Goal: Task Accomplishment & Management: Complete application form

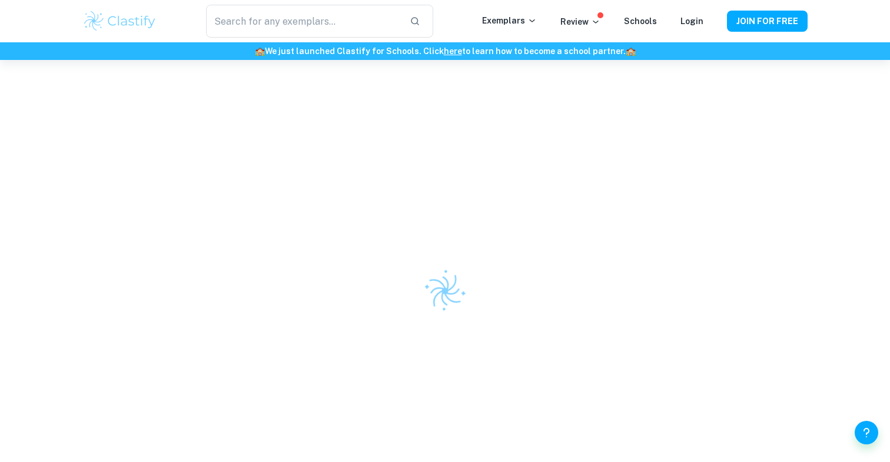
click at [142, 23] on img at bounding box center [119, 21] width 75 height 24
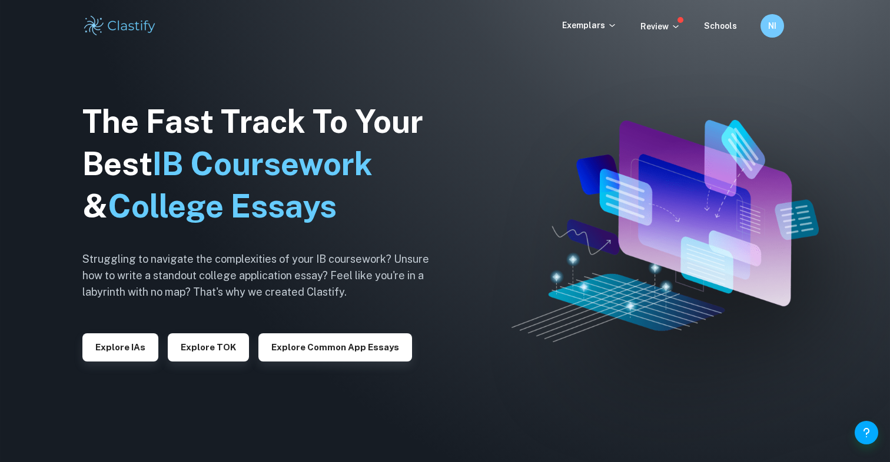
click at [578, 34] on div "Exemplars Review Schools NI" at bounding box center [444, 26] width 753 height 24
click at [586, 24] on p "Exemplars" at bounding box center [589, 25] width 55 height 13
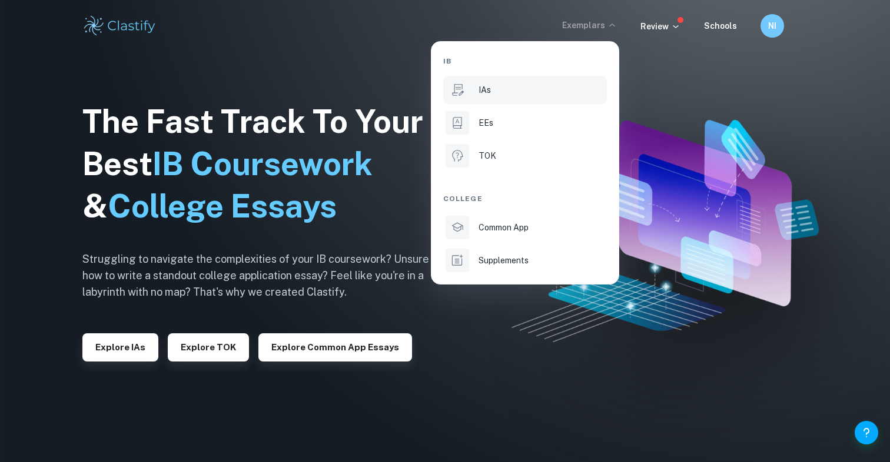
click at [552, 85] on div "IAs" at bounding box center [541, 90] width 126 height 13
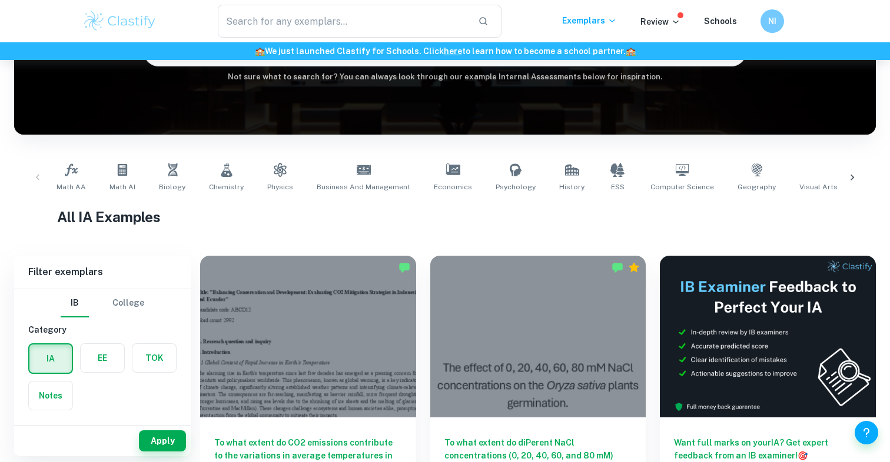
scroll to position [152, 0]
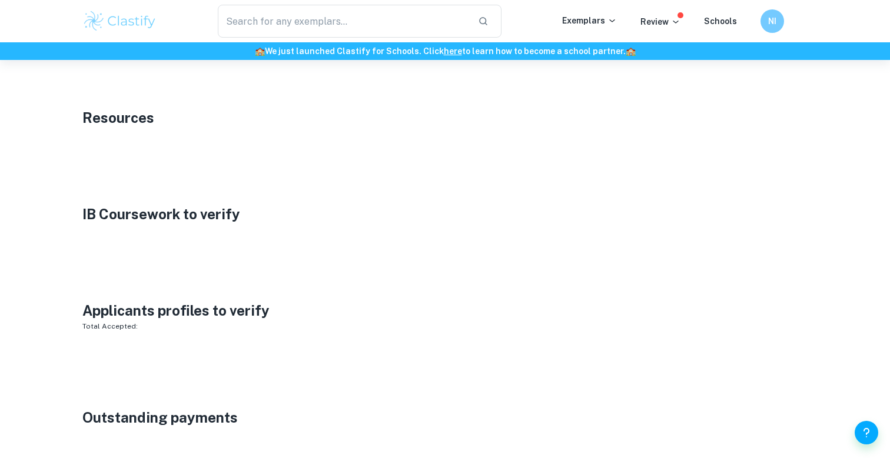
click at [124, 21] on img at bounding box center [119, 21] width 75 height 24
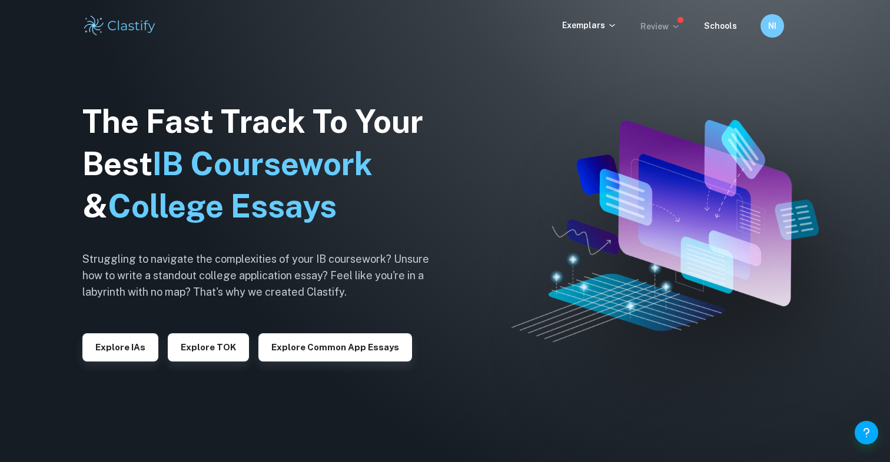
click at [651, 28] on p "Review" at bounding box center [660, 26] width 40 height 13
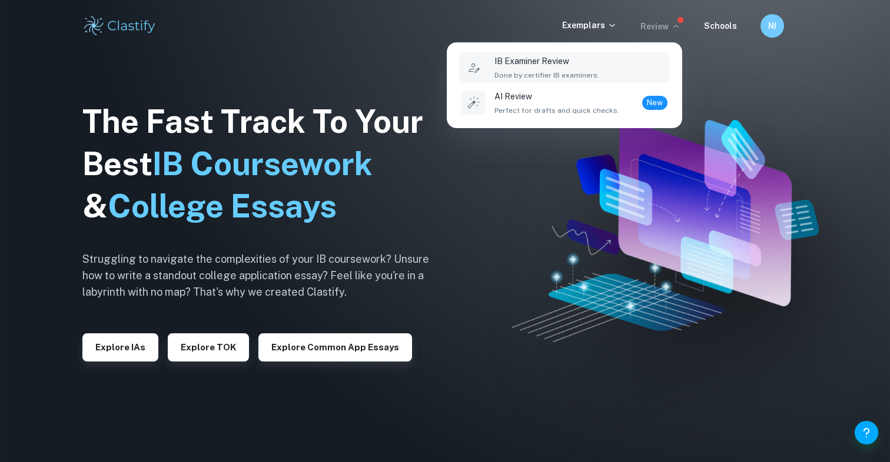
click at [525, 63] on p "IB Examiner Review" at bounding box center [546, 61] width 105 height 13
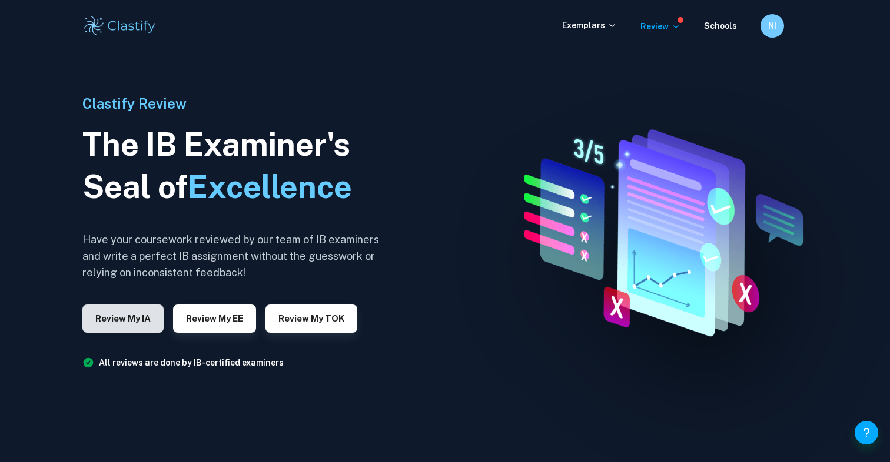
click at [132, 322] on button "Review my IA" at bounding box center [122, 319] width 81 height 28
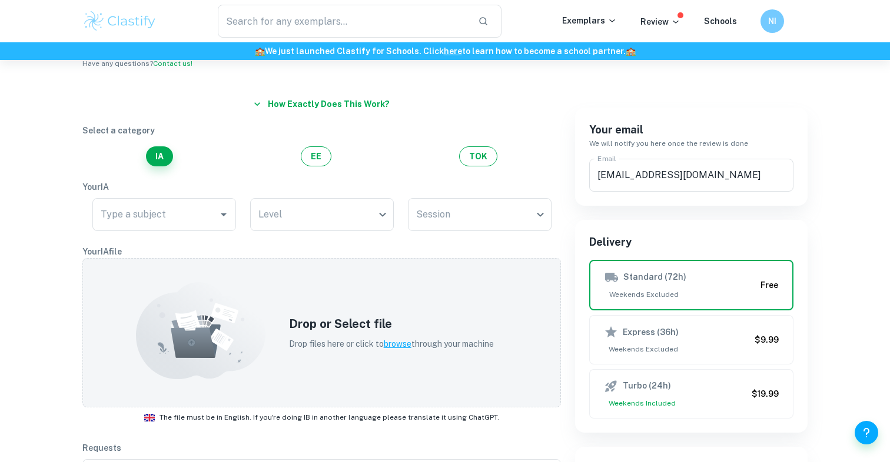
scroll to position [65, 0]
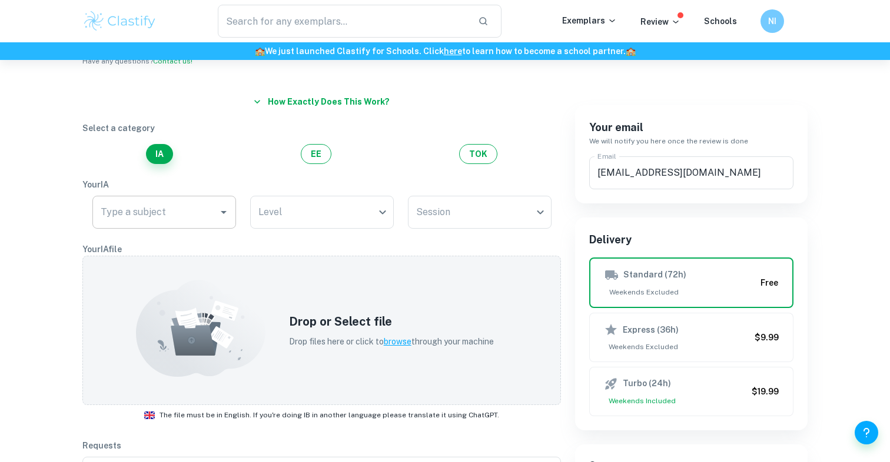
click at [208, 205] on input "Type a subject" at bounding box center [155, 212] width 115 height 22
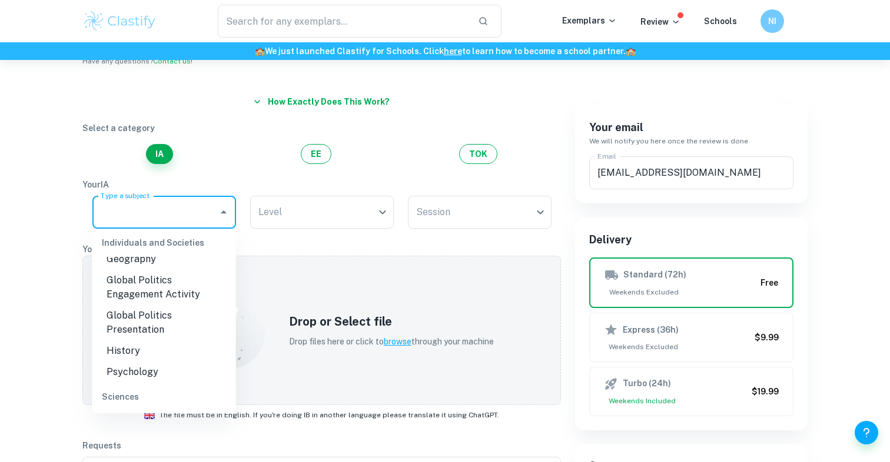
scroll to position [255, 0]
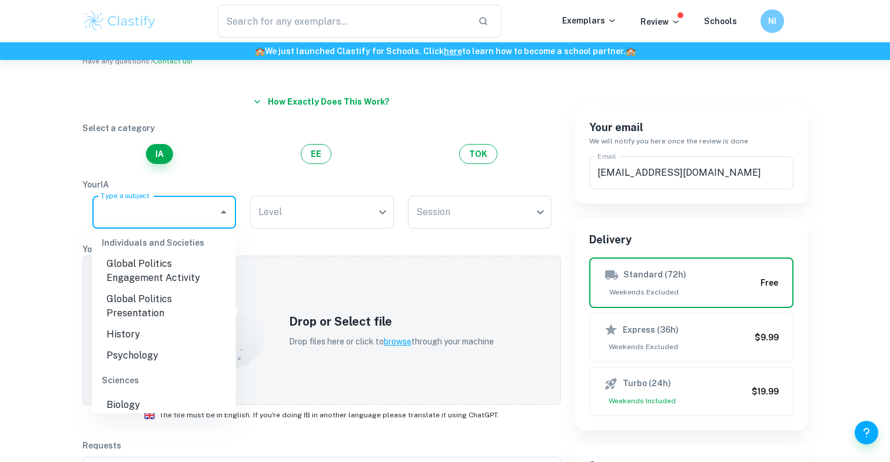
click at [306, 128] on p "Select a category" at bounding box center [321, 128] width 478 height 13
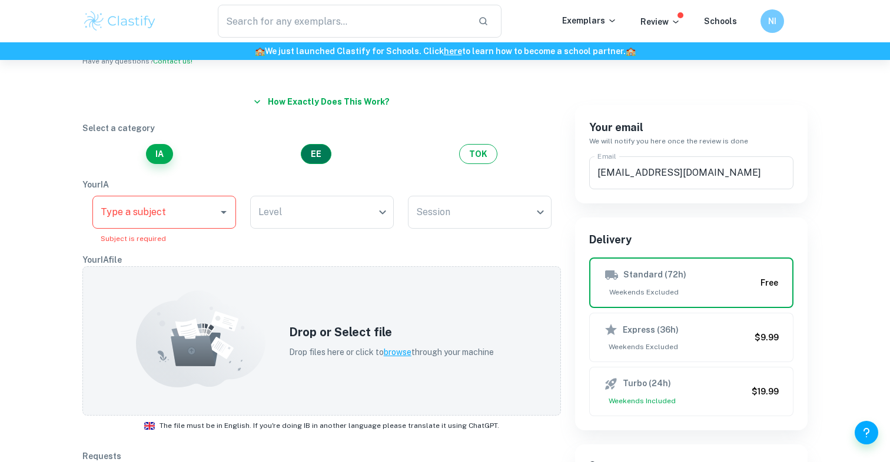
click at [320, 153] on button "EE" at bounding box center [316, 154] width 31 height 20
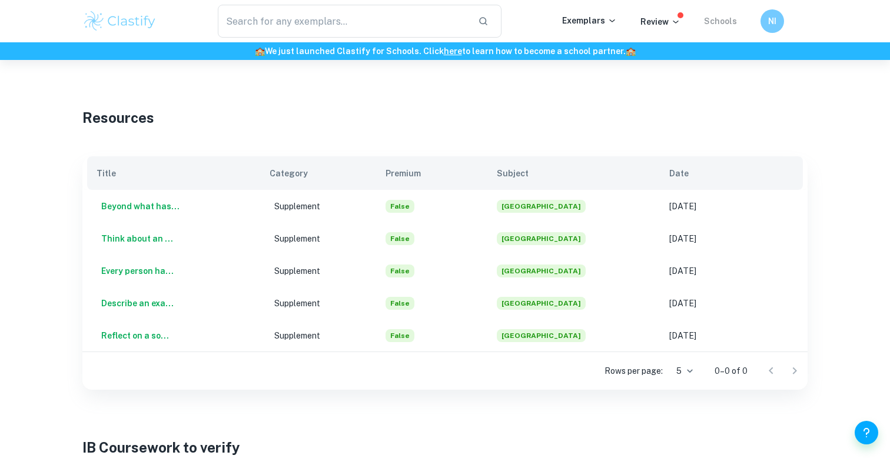
click at [707, 19] on link "Schools" at bounding box center [720, 20] width 33 height 9
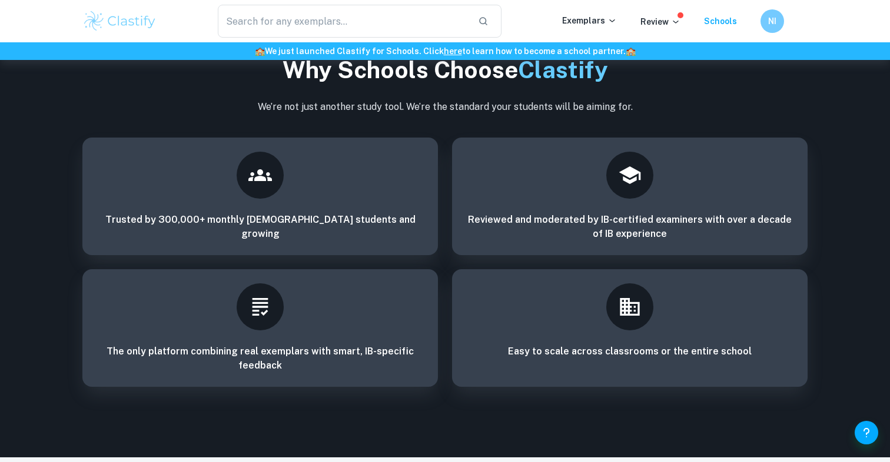
scroll to position [1867, 0]
